Goal: Transaction & Acquisition: Purchase product/service

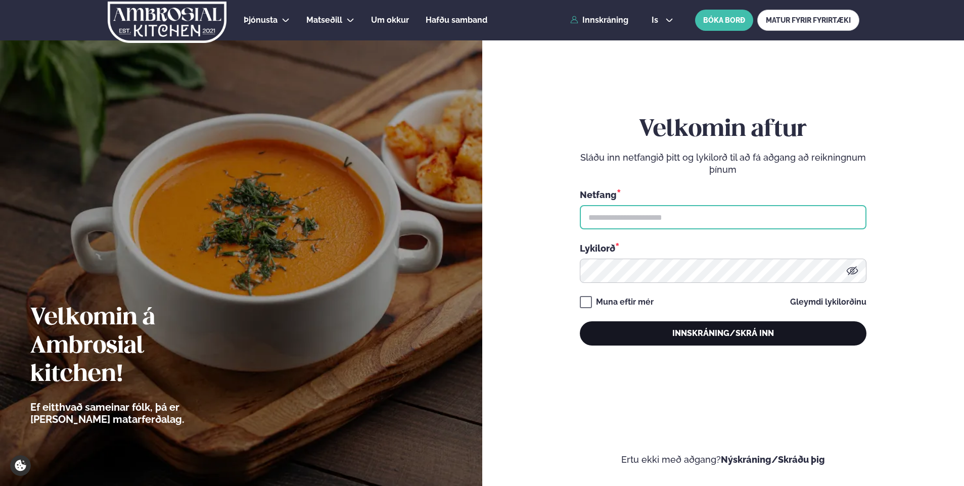
type input "**********"
click at [711, 335] on button "Innskráning/Skrá inn" at bounding box center [723, 334] width 287 height 24
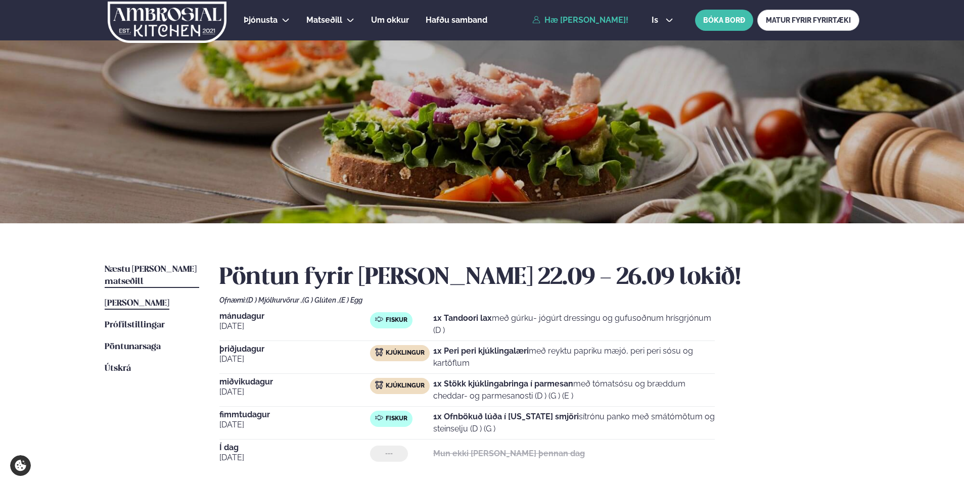
click at [133, 268] on span "Næstu [PERSON_NAME] matseðill" at bounding box center [151, 275] width 92 height 21
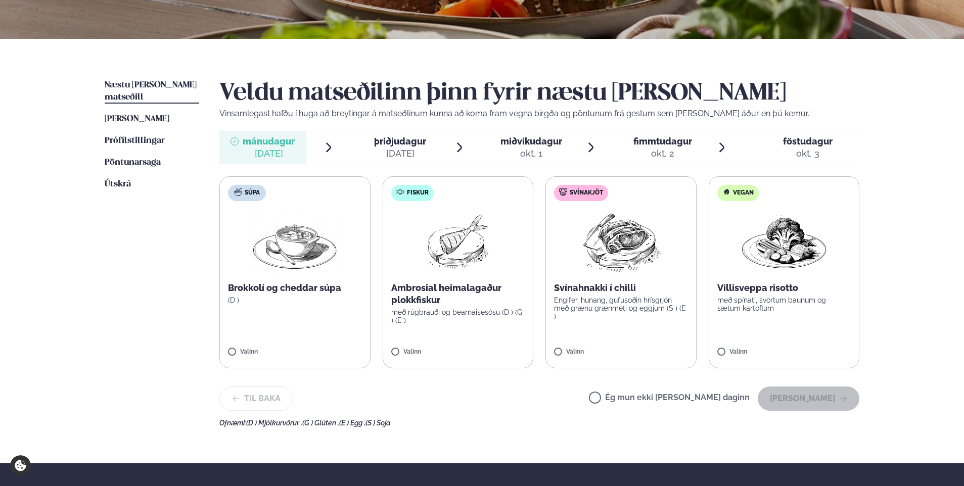
scroll to position [194, 0]
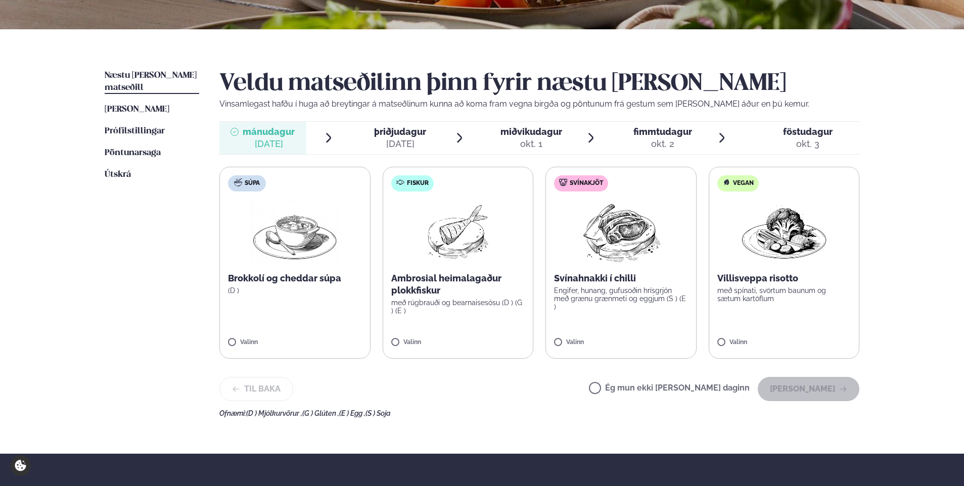
click at [122, 313] on ul "Næstu [PERSON_NAME] matseðill Næsta vika [PERSON_NAME] matseðill [PERSON_NAME] …" at bounding box center [152, 244] width 95 height 348
click at [460, 276] on p "Ambrosial heimalagaður plokkfiskur" at bounding box center [458, 285] width 134 height 24
click at [814, 390] on button "[PERSON_NAME]" at bounding box center [809, 389] width 102 height 24
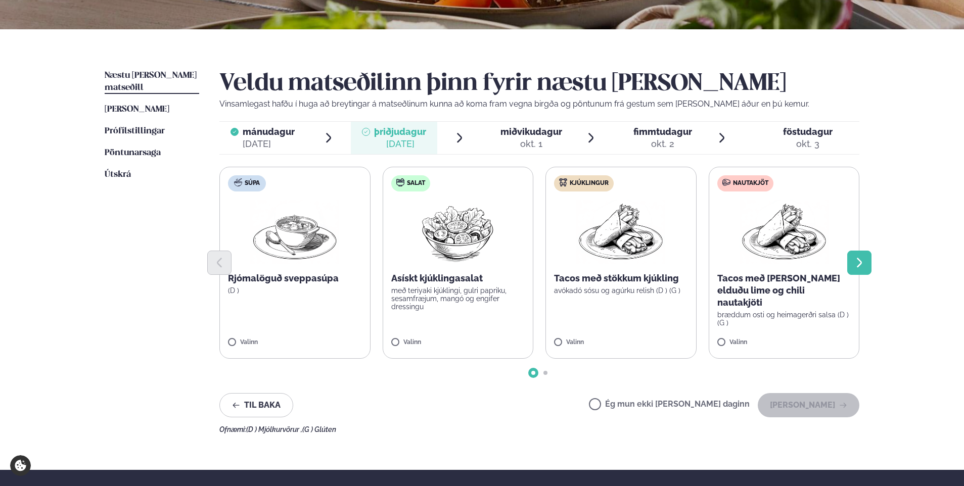
click at [855, 264] on icon "Next slide" at bounding box center [859, 263] width 12 height 12
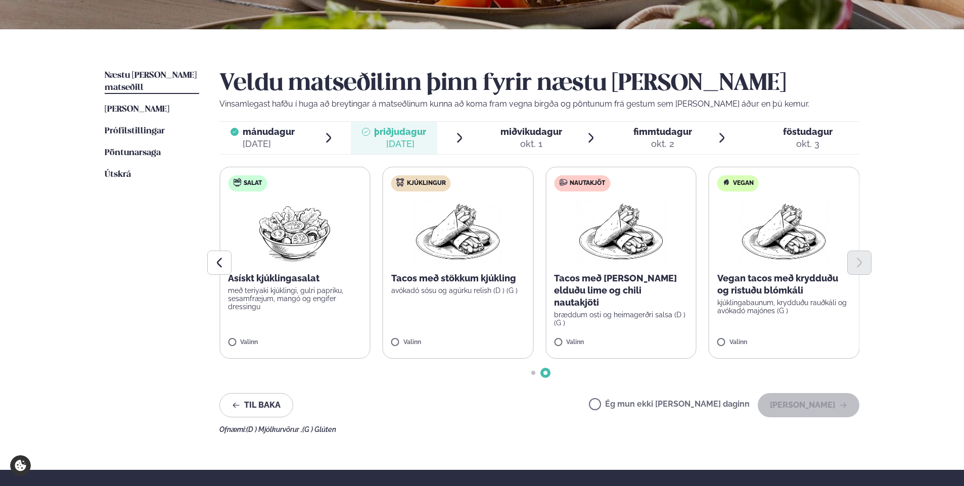
click at [435, 240] on img at bounding box center [458, 232] width 89 height 65
click at [808, 406] on button "[PERSON_NAME]" at bounding box center [809, 405] width 102 height 24
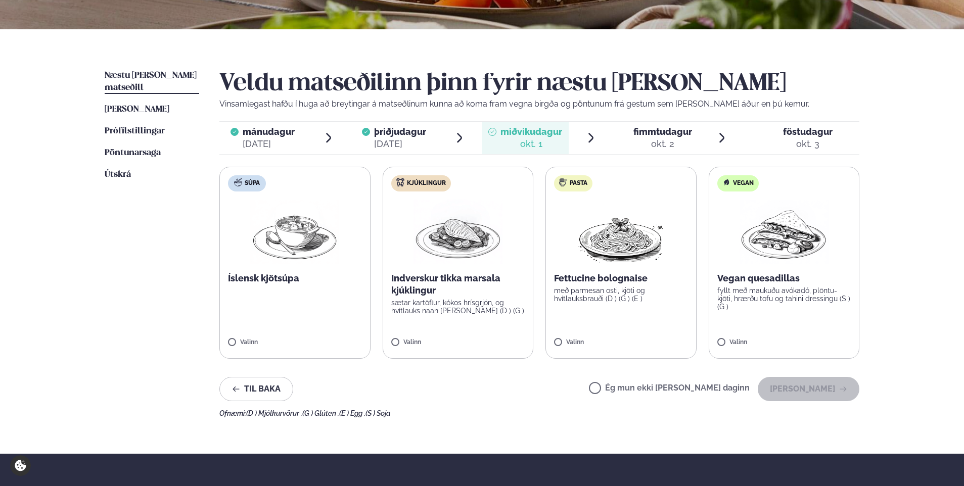
click at [456, 244] on img at bounding box center [458, 232] width 89 height 65
click at [816, 394] on button "[PERSON_NAME]" at bounding box center [809, 389] width 102 height 24
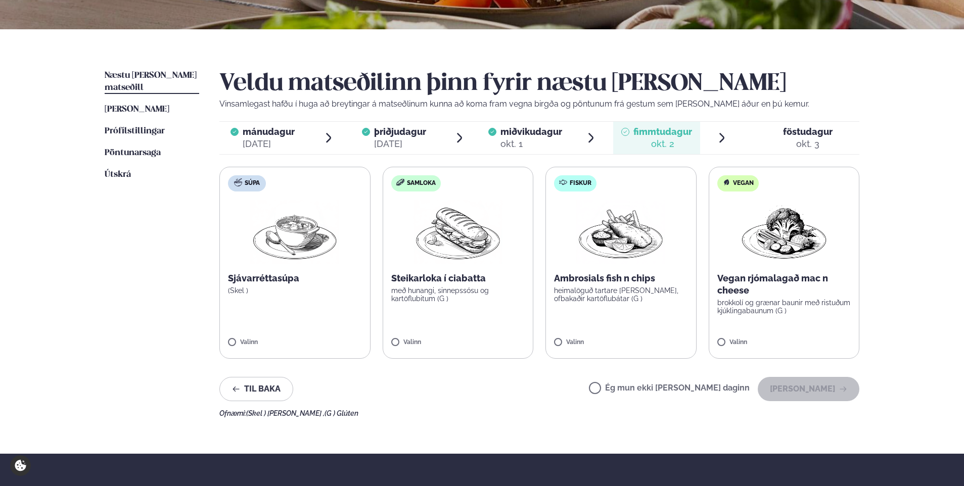
click at [615, 276] on p "Ambrosials fish n chips" at bounding box center [621, 279] width 134 height 12
click at [832, 391] on button "[PERSON_NAME]" at bounding box center [809, 389] width 102 height 24
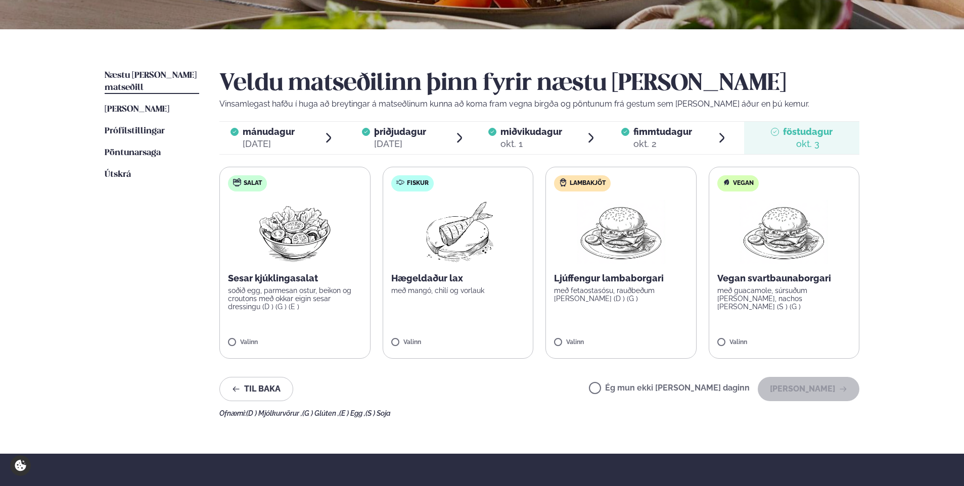
click at [434, 274] on p "Hægeldaður lax" at bounding box center [458, 279] width 134 height 12
click at [422, 337] on div at bounding box center [428, 338] width 38 height 20
click at [844, 390] on icon "button" at bounding box center [843, 389] width 8 height 8
